Goal: Find contact information: Find contact information

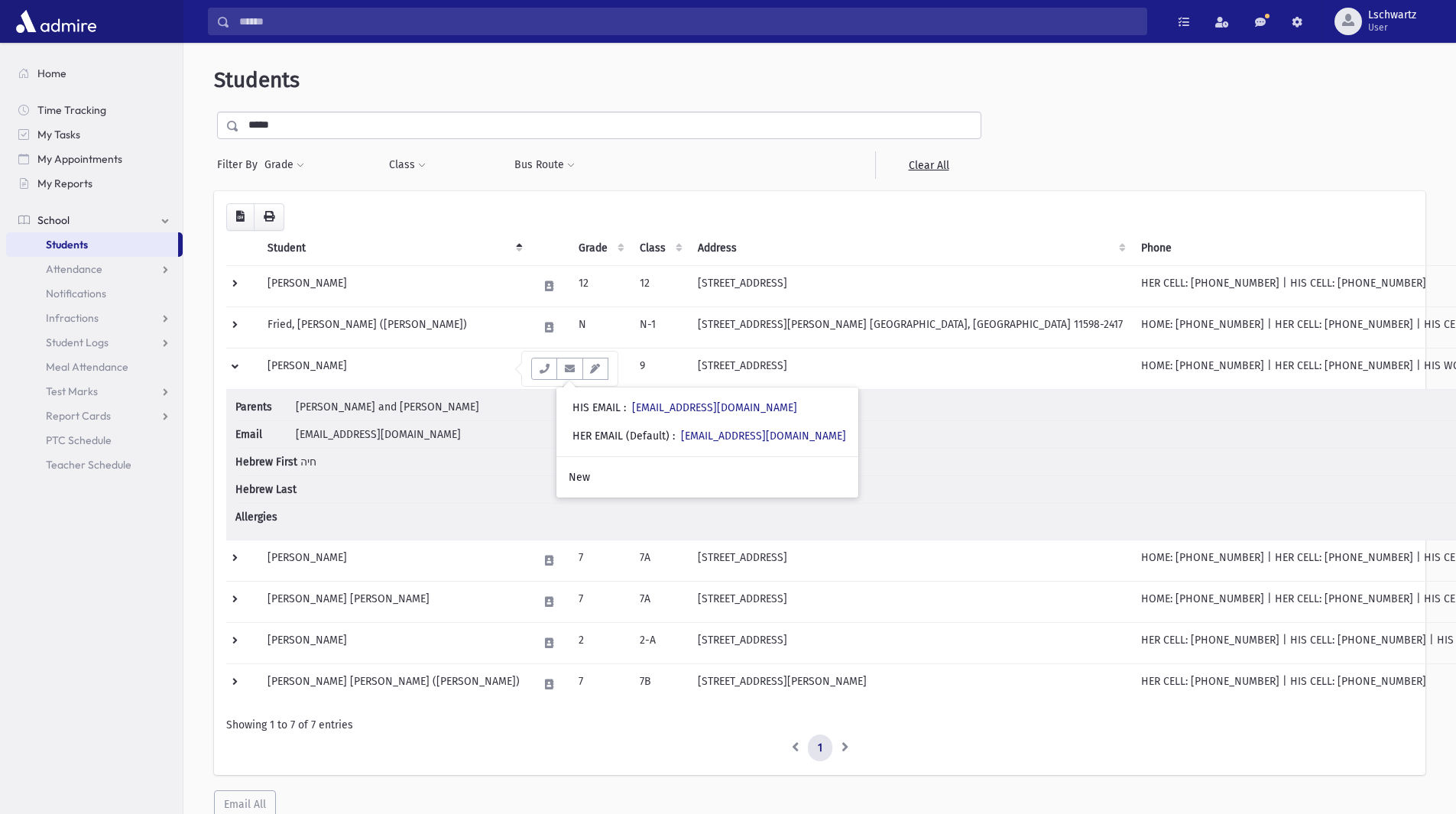
click at [358, 131] on input "*****" at bounding box center [610, 125] width 742 height 27
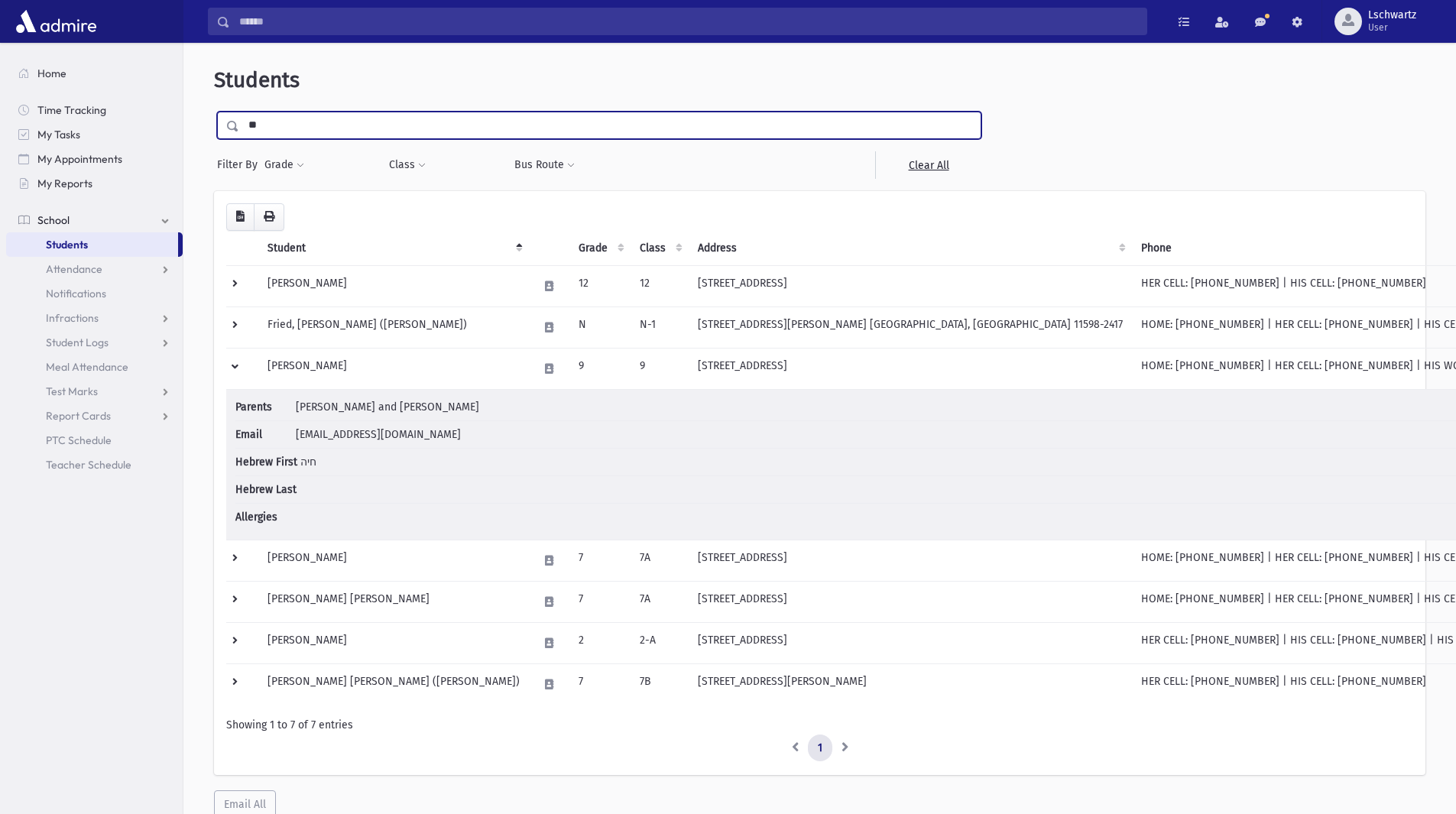
type input "*"
type input "****"
click at [214, 111] on input "submit" at bounding box center [235, 121] width 43 height 20
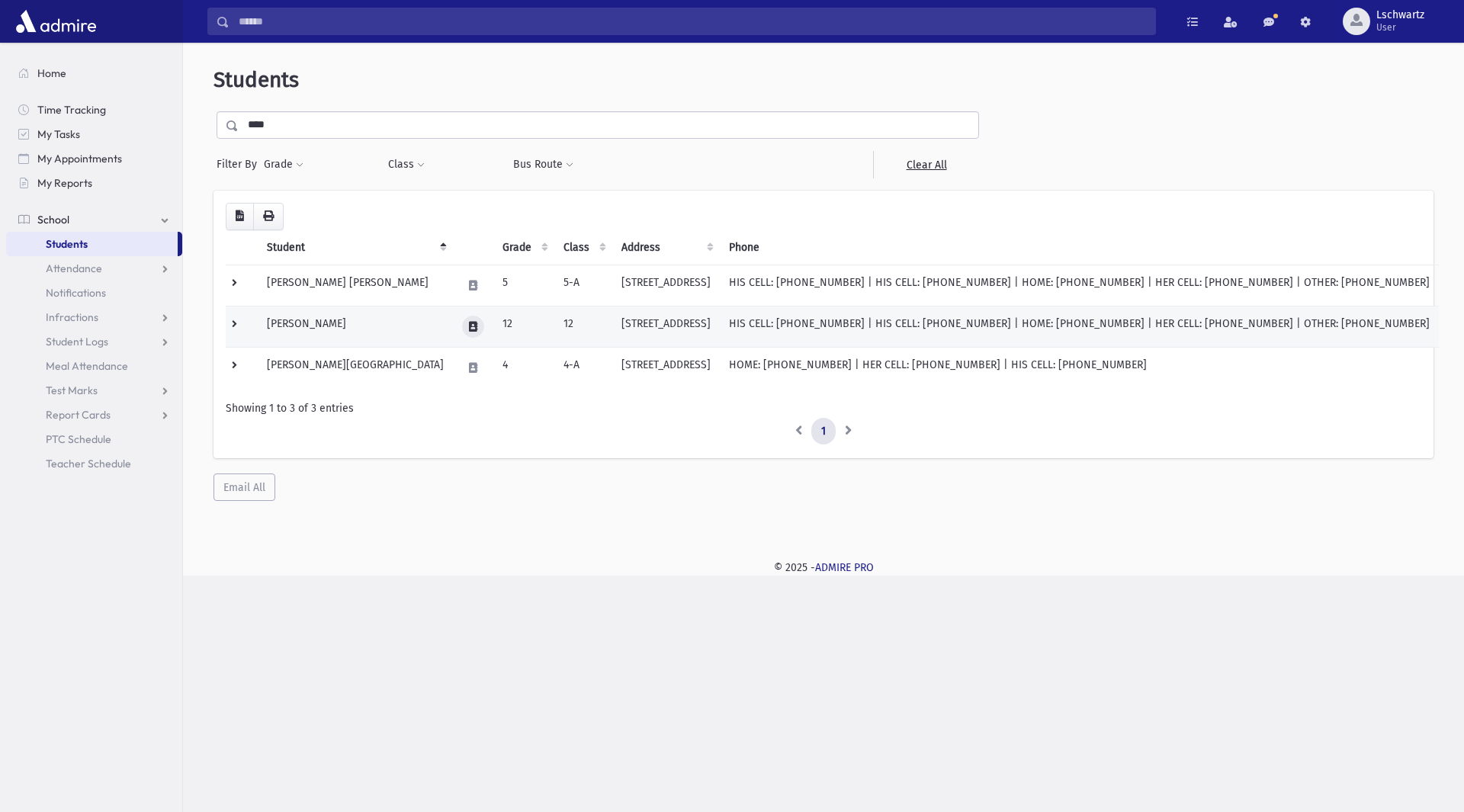
click at [462, 327] on button at bounding box center [472, 326] width 22 height 22
click at [440, 326] on icon "button" at bounding box center [436, 326] width 13 height 10
click at [233, 321] on td at bounding box center [241, 326] width 32 height 42
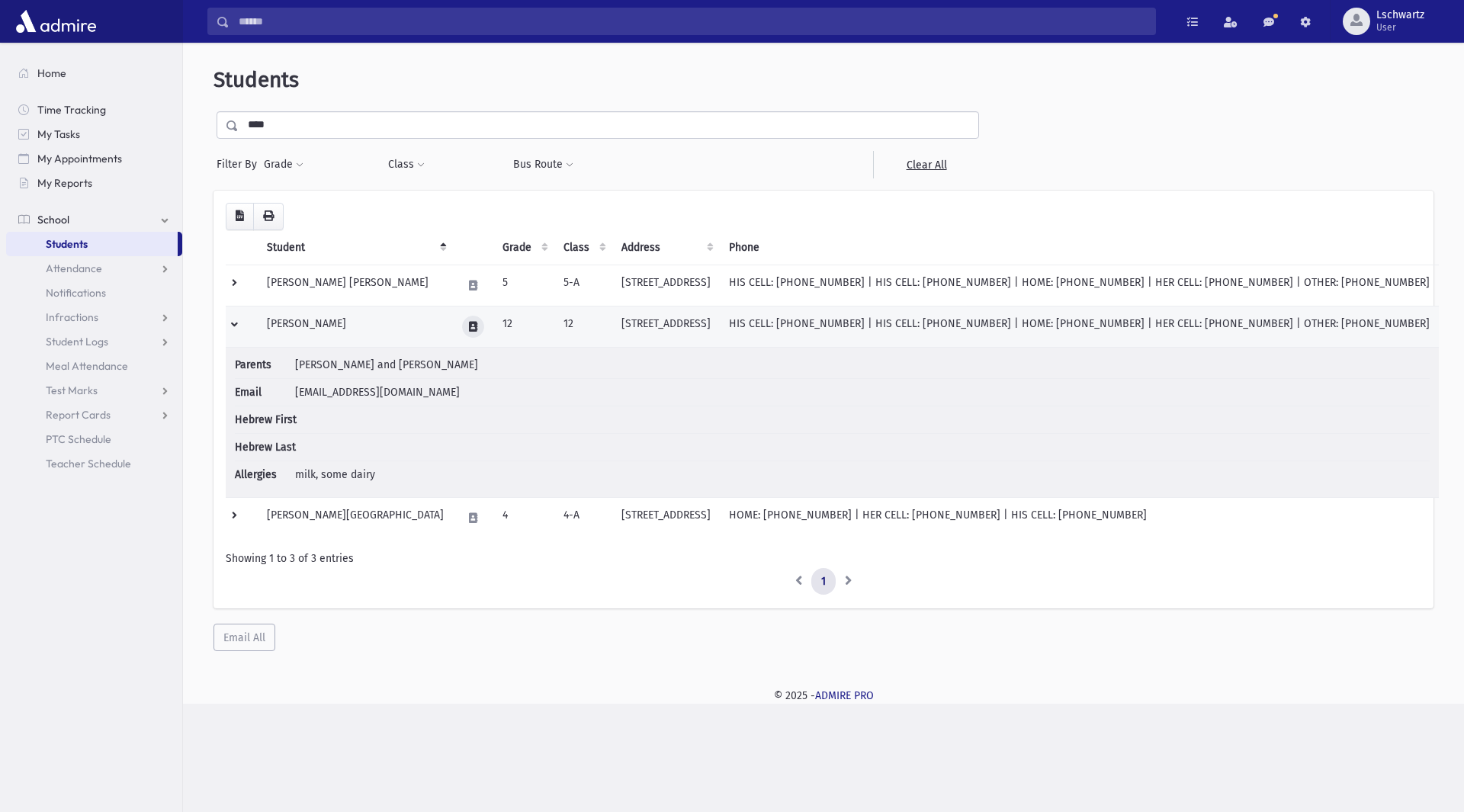
click at [469, 325] on icon at bounding box center [473, 326] width 9 height 10
click at [435, 324] on icon "button" at bounding box center [436, 326] width 13 height 10
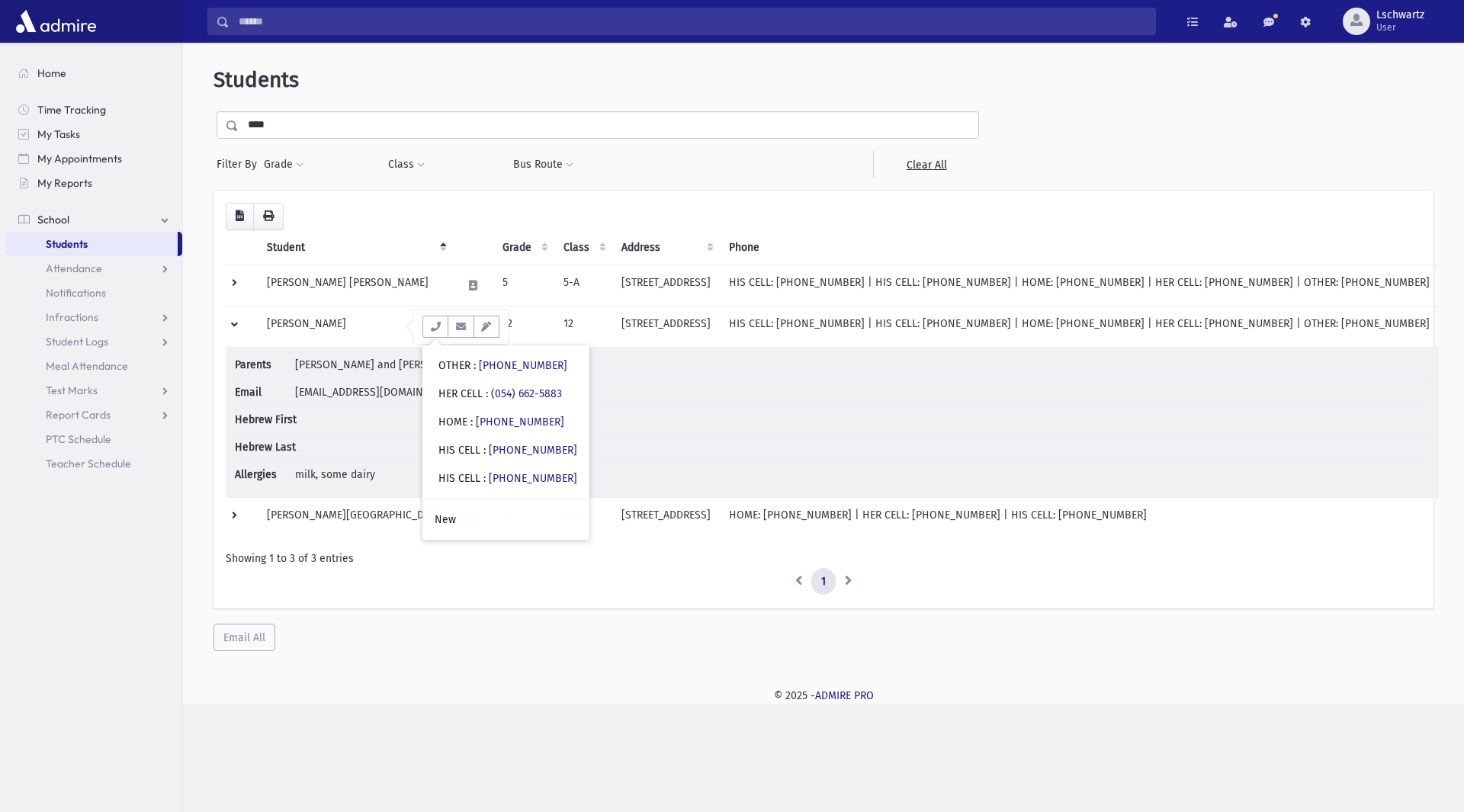
click at [620, 419] on li "Hebrew First" at bounding box center [831, 420] width 1195 height 27
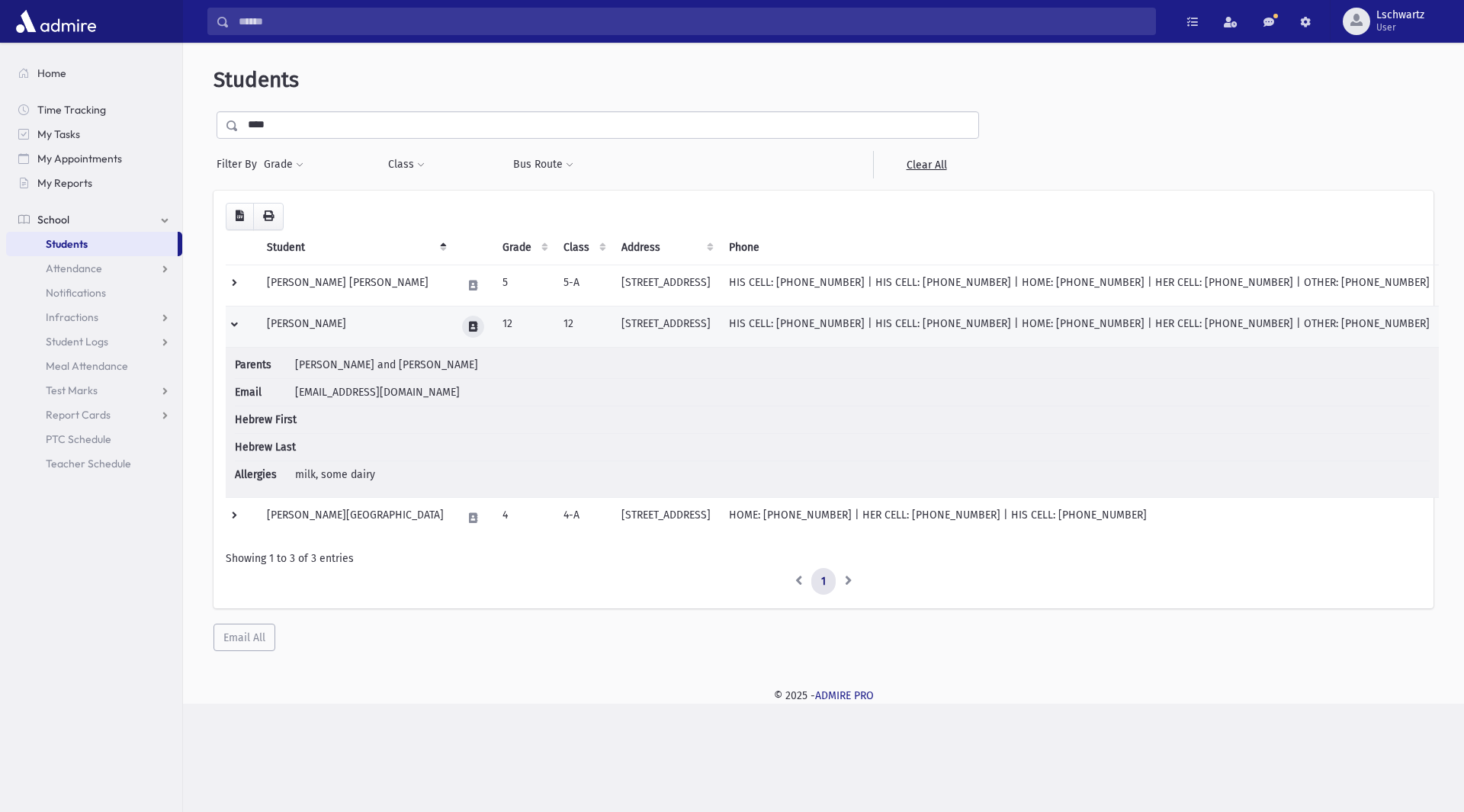
click at [469, 322] on icon at bounding box center [473, 326] width 9 height 10
click at [461, 327] on icon "button" at bounding box center [461, 326] width 13 height 10
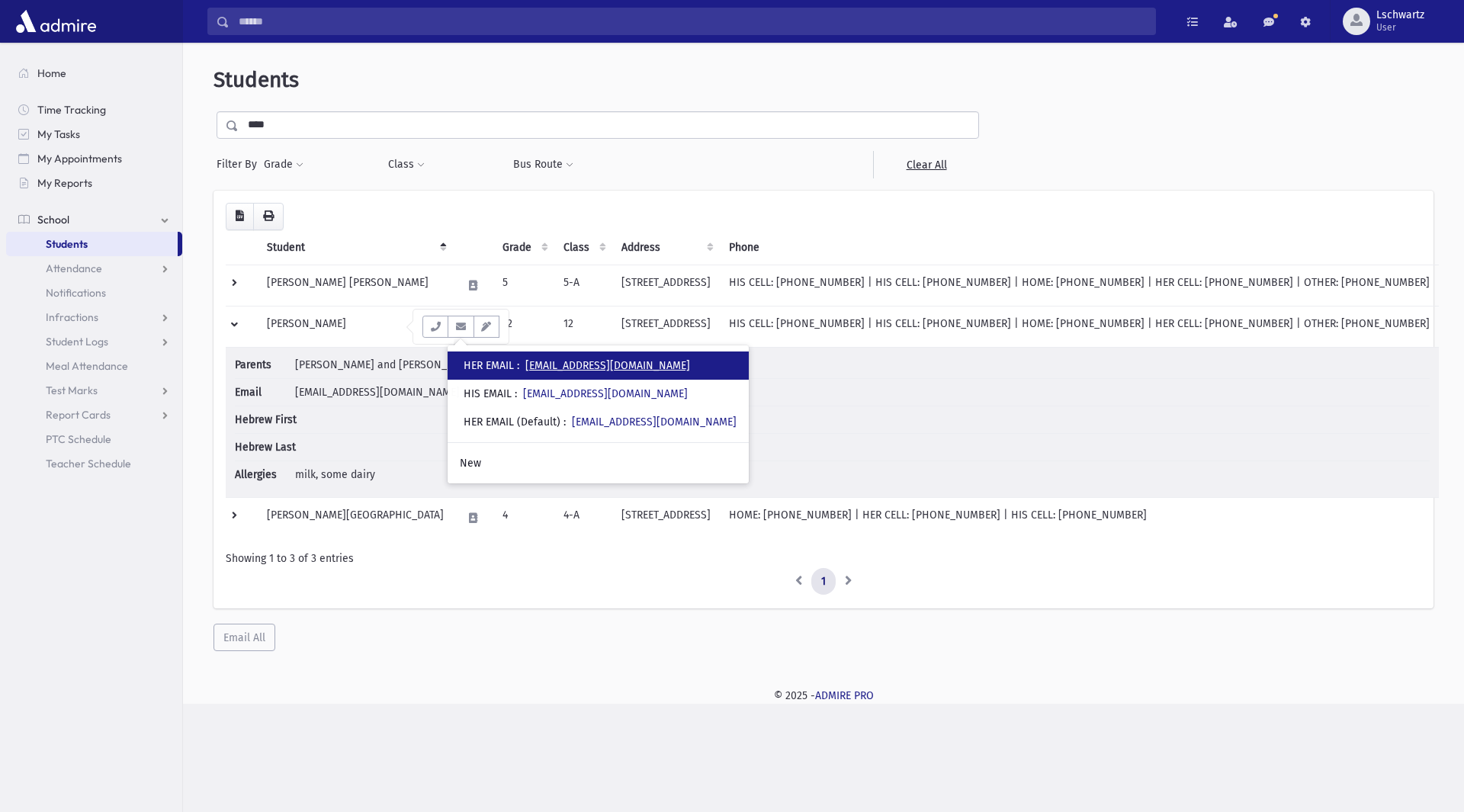
click at [556, 364] on link "[EMAIL_ADDRESS][DOMAIN_NAME]" at bounding box center [607, 365] width 165 height 13
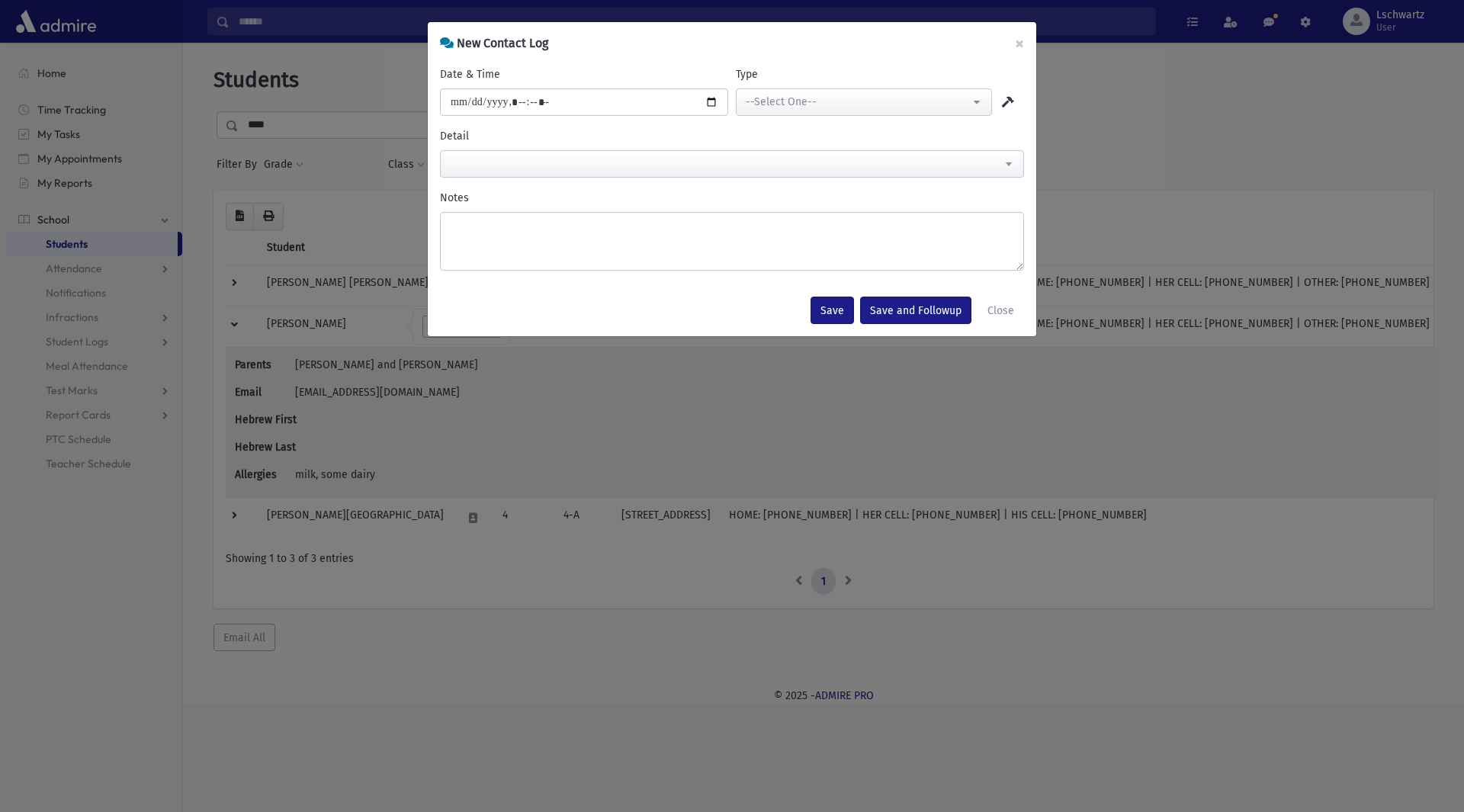
click at [991, 572] on div "**********" at bounding box center [732, 406] width 1464 height 812
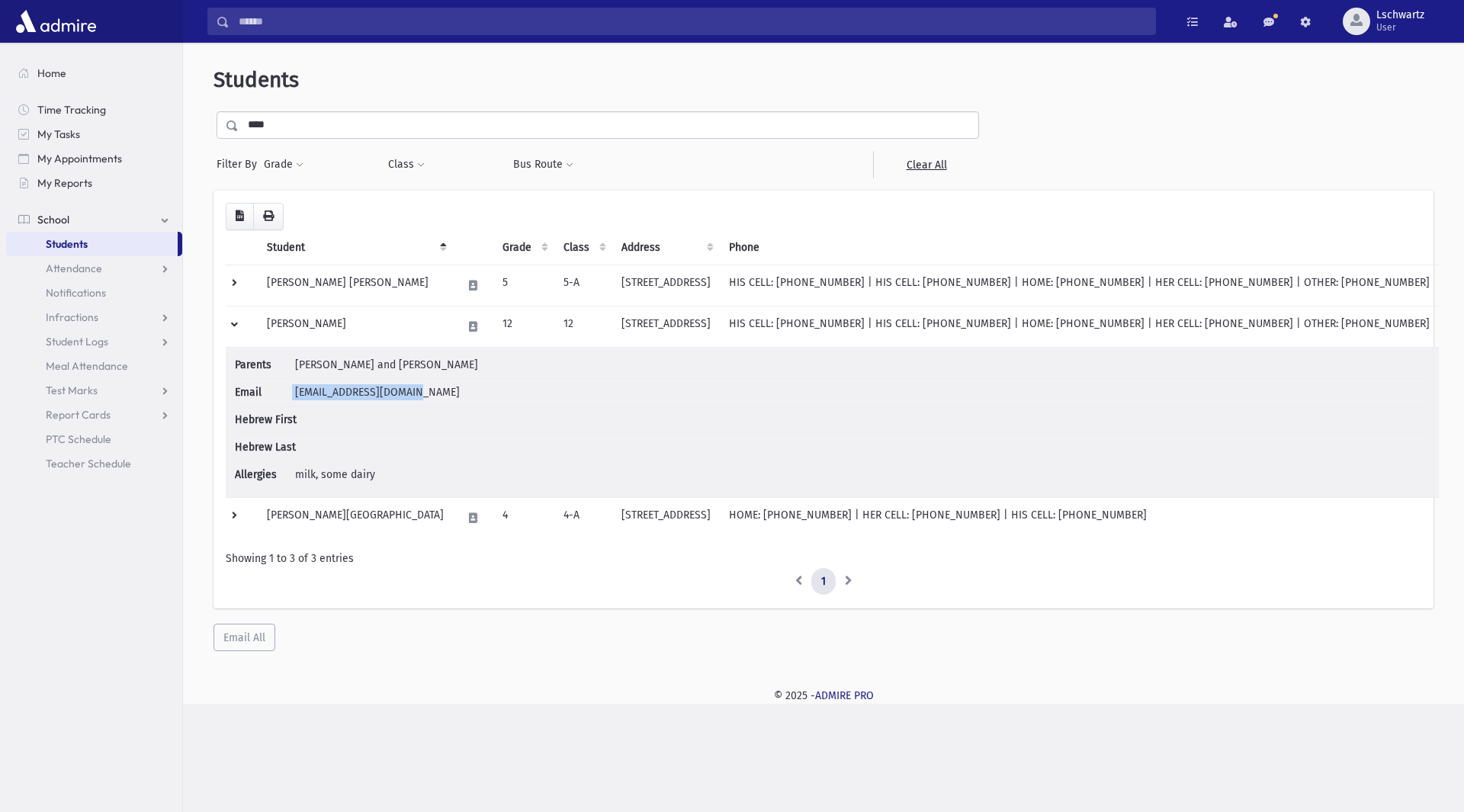
drag, startPoint x: 287, startPoint y: 386, endPoint x: 486, endPoint y: 394, distance: 199.2
click at [486, 394] on li "Email [EMAIL_ADDRESS][DOMAIN_NAME]" at bounding box center [831, 392] width 1195 height 27
copy li "[EMAIL_ADDRESS][DOMAIN_NAME]"
